Goal: Task Accomplishment & Management: Complete application form

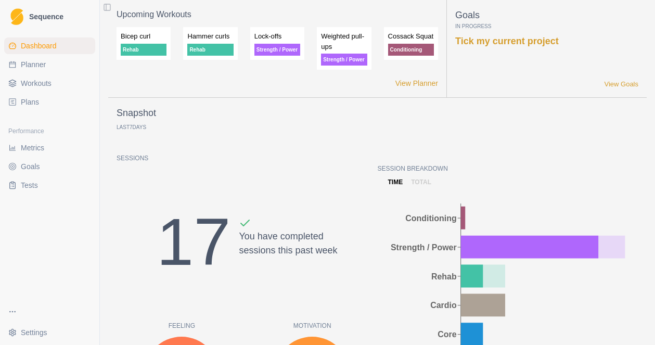
click at [34, 88] on span "Workouts" at bounding box center [36, 83] width 31 height 10
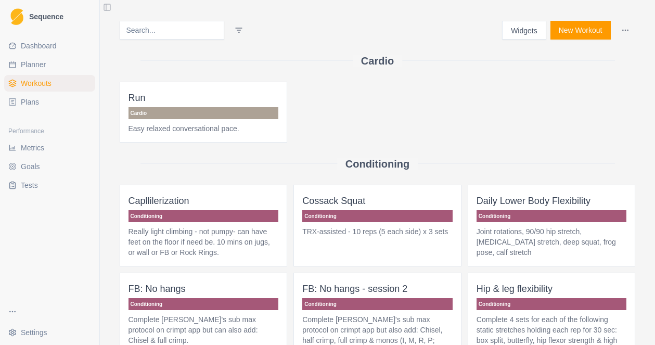
click at [574, 33] on button "New Workout" at bounding box center [580, 30] width 60 height 19
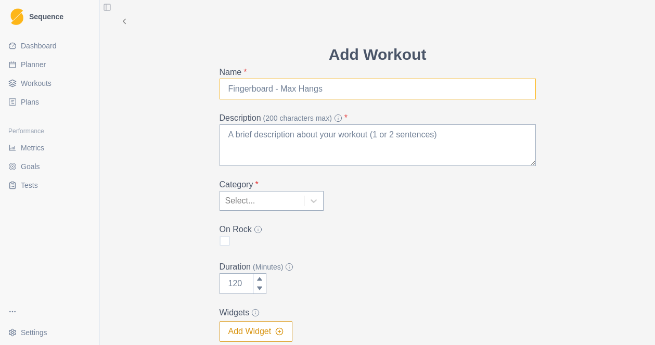
click at [262, 88] on input "Name *" at bounding box center [377, 89] width 316 height 21
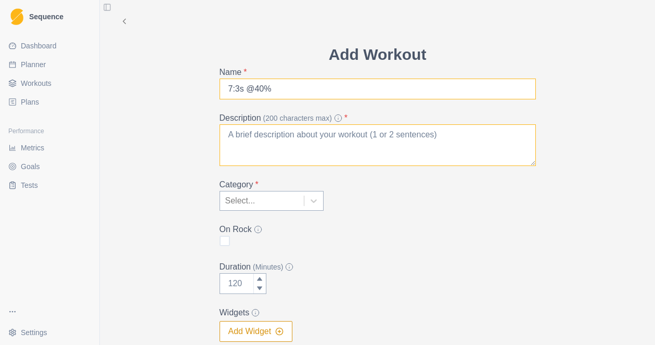
type input "7:3s @40%"
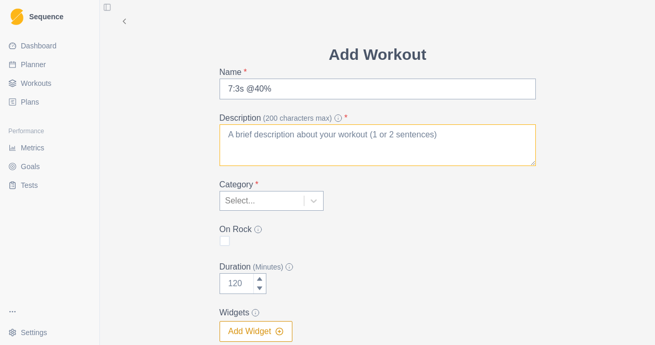
click at [254, 136] on textarea "Description (200 characters max) *" at bounding box center [377, 145] width 316 height 42
type textarea "A"
type textarea "6"
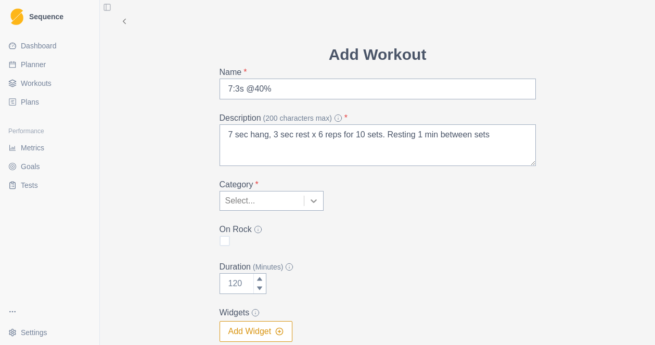
click at [315, 204] on icon at bounding box center [313, 201] width 10 height 10
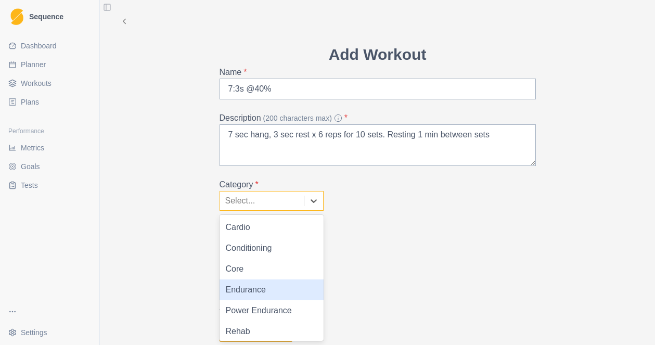
click at [274, 289] on div "Endurance" at bounding box center [271, 289] width 104 height 21
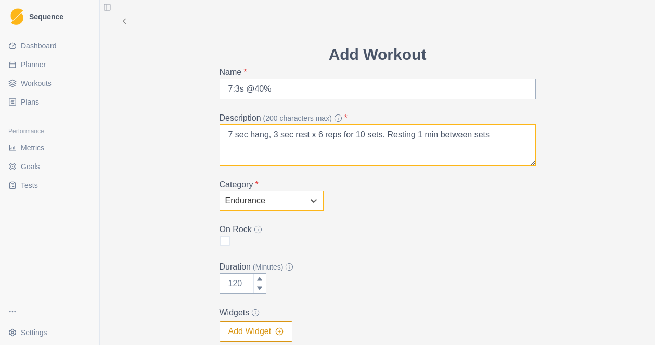
click at [497, 134] on textarea "7 sec hang, 3 sec rest x 6 reps for 10 sets. Resting 1 min between sets" at bounding box center [377, 145] width 316 height 42
type textarea "7 sec hang, 3 sec rest x 6 reps for 10 sets. Resting 1 min between sets. Aerobi…"
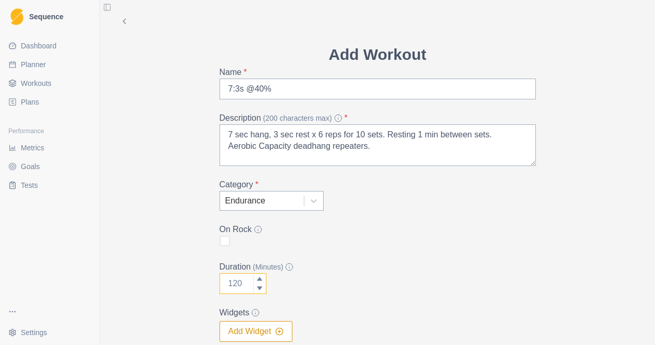
drag, startPoint x: 242, startPoint y: 283, endPoint x: 232, endPoint y: 283, distance: 10.4
click at [232, 283] on input "Duration (Minutes)" at bounding box center [242, 283] width 47 height 21
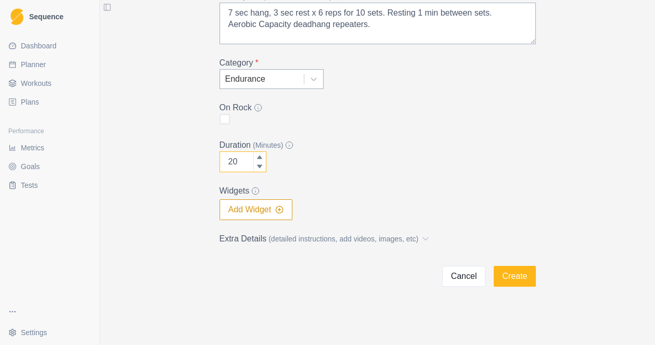
scroll to position [121, 0]
type input "20"
click at [254, 211] on button "Add Widget" at bounding box center [255, 210] width 73 height 21
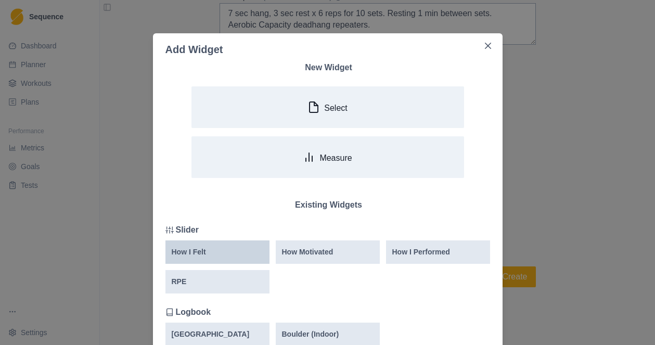
click at [206, 252] on div "How I Felt" at bounding box center [218, 252] width 92 height 11
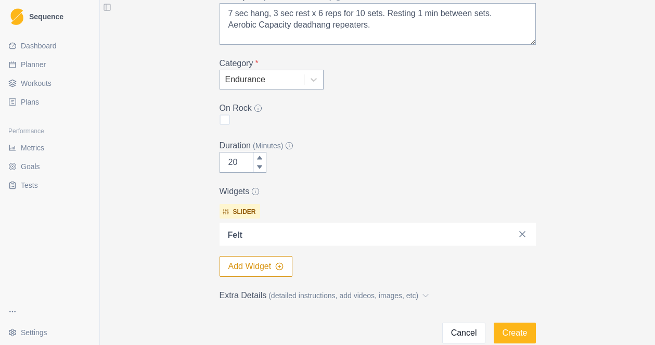
click at [253, 267] on button "Add Widget" at bounding box center [255, 266] width 73 height 21
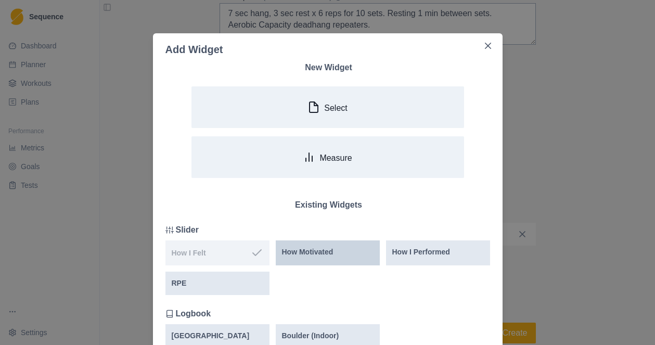
click at [336, 259] on div "How Motivated" at bounding box center [328, 252] width 104 height 25
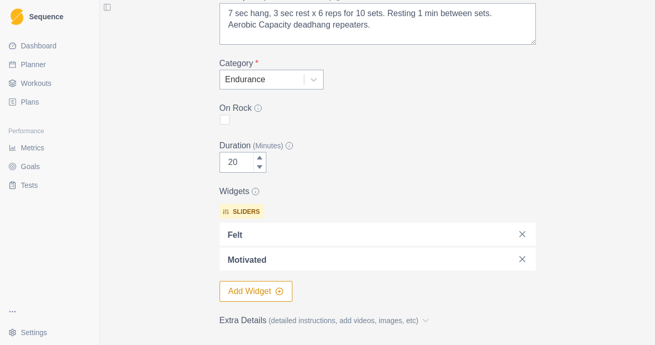
click at [260, 296] on button "Add Widget" at bounding box center [255, 291] width 73 height 21
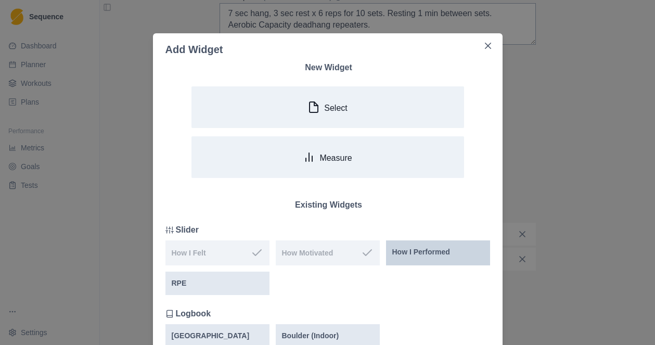
click at [441, 252] on p "How I Performed" at bounding box center [421, 252] width 58 height 11
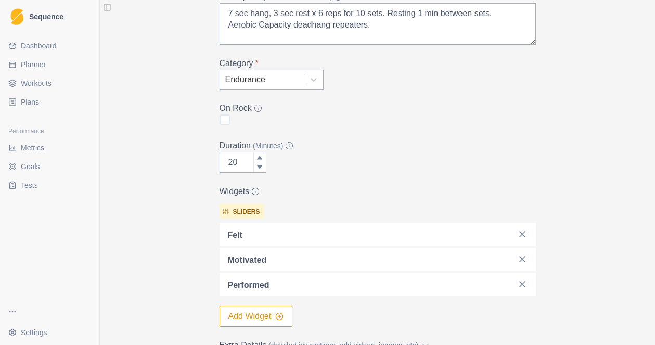
click at [266, 319] on button "Add Widget" at bounding box center [255, 316] width 73 height 21
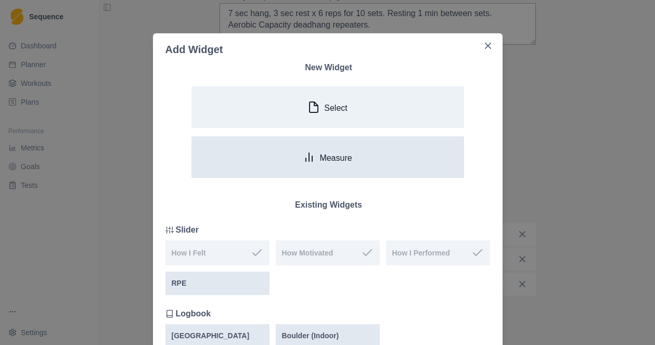
click at [338, 160] on p "Measure" at bounding box center [335, 158] width 32 height 10
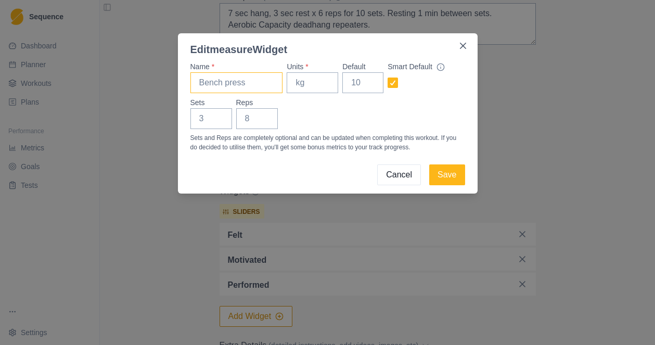
click at [226, 85] on input "Name *" at bounding box center [236, 82] width 93 height 21
click at [234, 84] on input "Name *" at bounding box center [236, 82] width 93 height 21
click at [220, 83] on input "[PERSON_NAME] left" at bounding box center [236, 82] width 93 height 21
type input "Max pull left"
click at [301, 84] on input "Units *" at bounding box center [312, 82] width 51 height 21
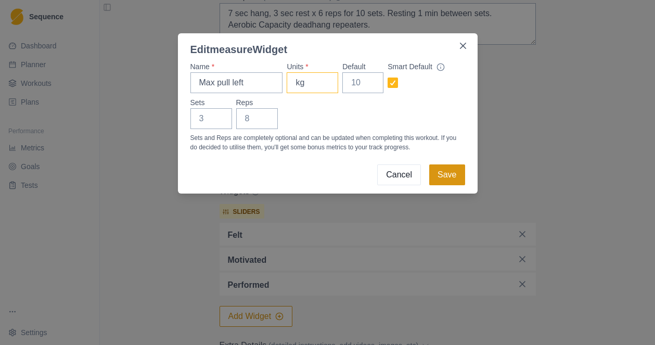
type input "kg"
click at [453, 177] on button "Save" at bounding box center [446, 174] width 35 height 21
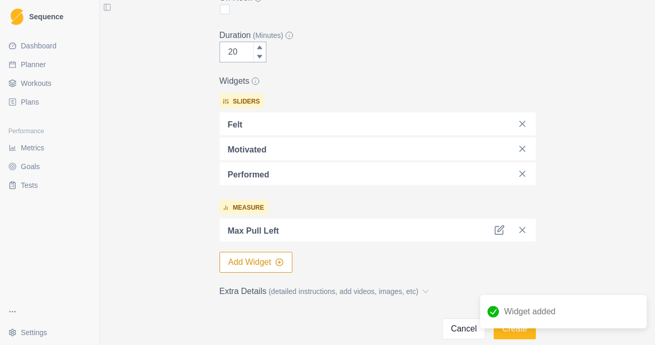
scroll to position [241, 0]
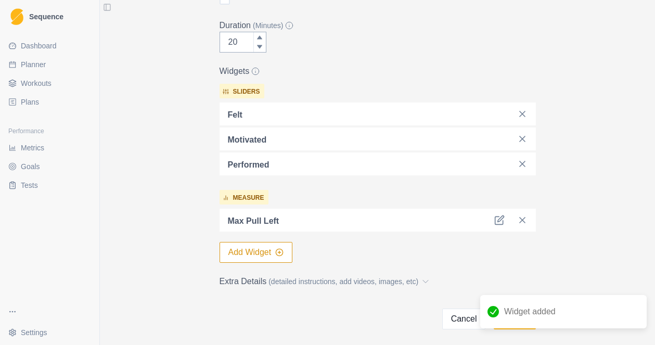
click at [262, 253] on button "Add Widget" at bounding box center [255, 252] width 73 height 21
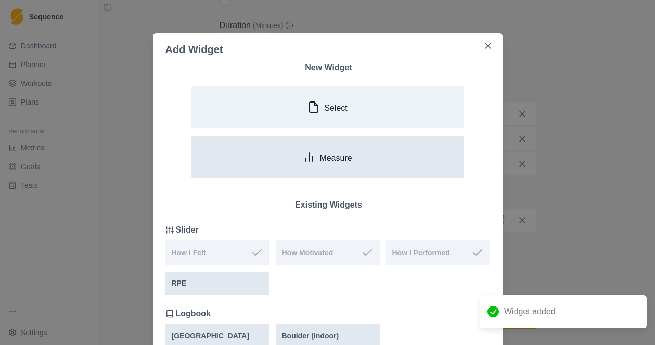
click at [306, 157] on icon "button" at bounding box center [309, 157] width 12 height 12
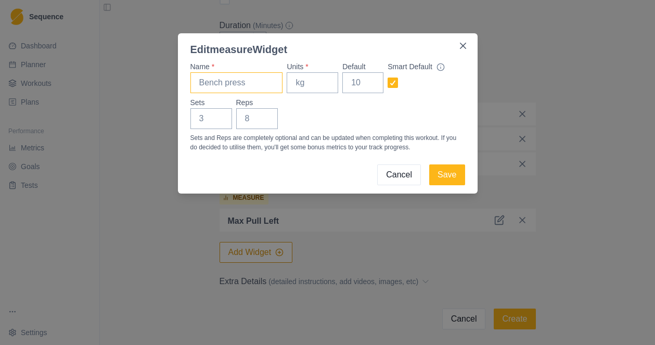
click at [244, 82] on input "Name *" at bounding box center [236, 82] width 93 height 21
type input "Max pull right"
click at [313, 87] on input "Units *" at bounding box center [312, 82] width 51 height 21
type input "kg"
click at [456, 174] on button "Save" at bounding box center [446, 174] width 35 height 21
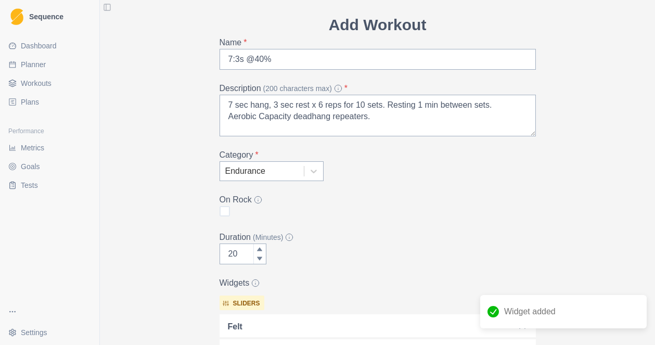
scroll to position [0, 0]
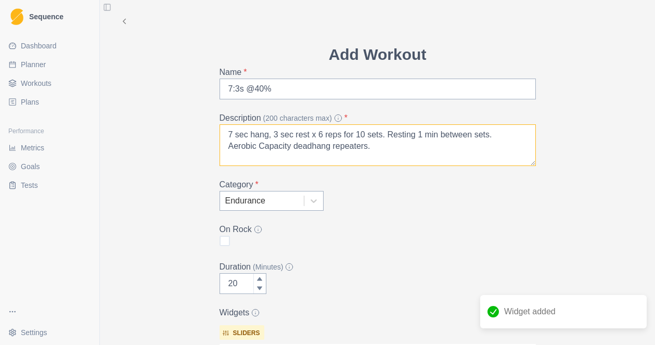
click at [374, 150] on textarea "7 sec hang, 3 sec rest x 6 reps for 10 sets. Resting 1 min between sets. Aerobi…" at bounding box center [377, 145] width 316 height 42
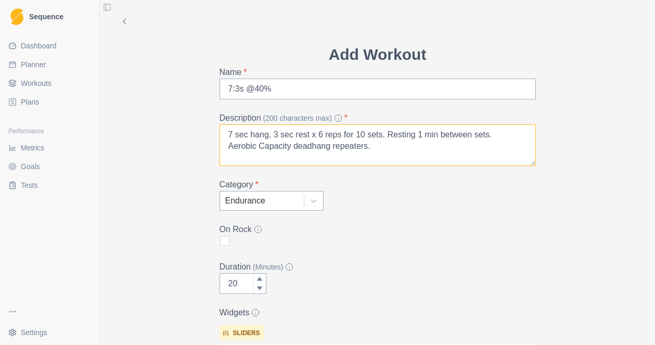
scroll to position [309, 0]
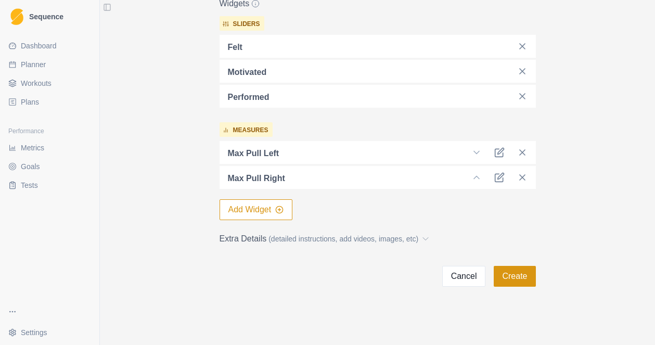
type textarea "7 sec hang, 3 sec rest x 6 reps for 10 sets. Resting 1 min between sets. Aerobi…"
click at [516, 279] on button "Create" at bounding box center [515, 276] width 42 height 21
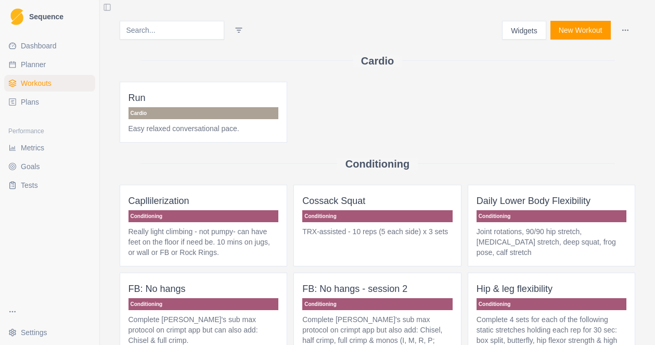
click at [35, 66] on span "Planner" at bounding box center [33, 64] width 25 height 10
select select "month"
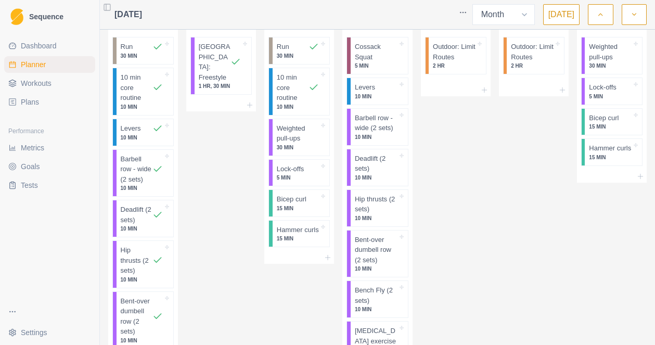
scroll to position [369, 0]
click at [329, 261] on icon at bounding box center [327, 256] width 8 height 8
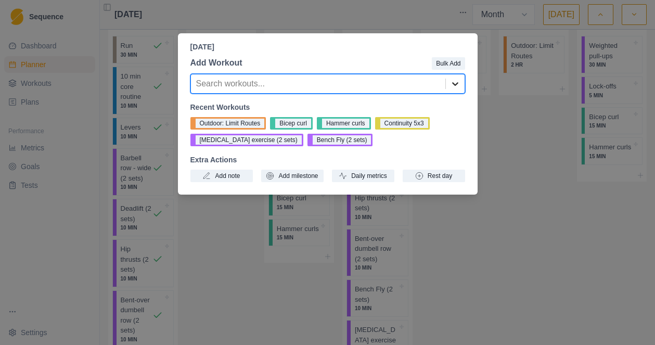
click at [448, 85] on div at bounding box center [455, 83] width 19 height 19
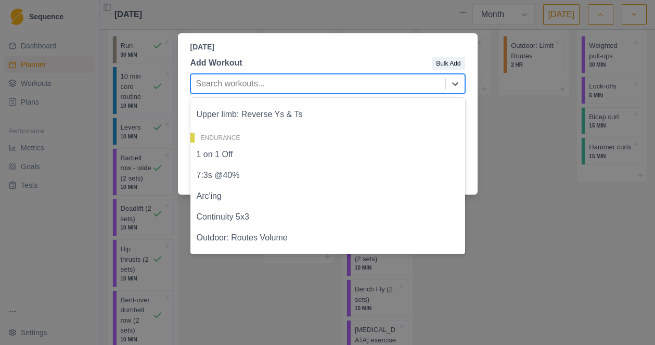
scroll to position [468, 0]
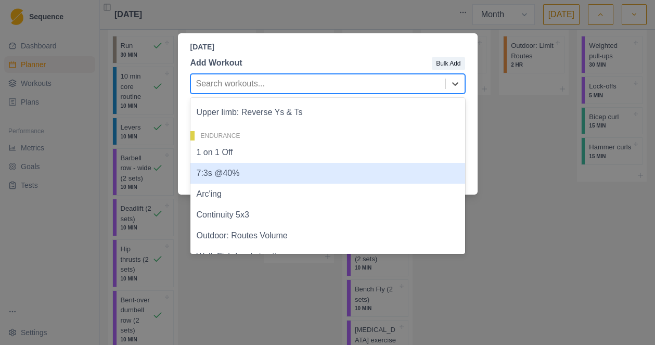
click at [257, 171] on div "7:3s @40%" at bounding box center [327, 173] width 275 height 21
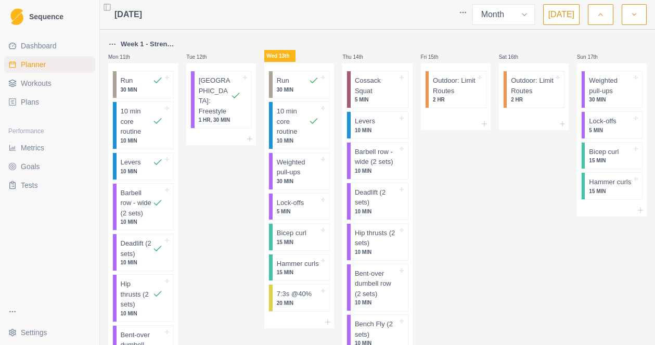
scroll to position [336, 0]
